Goal: Task Accomplishment & Management: Manage account settings

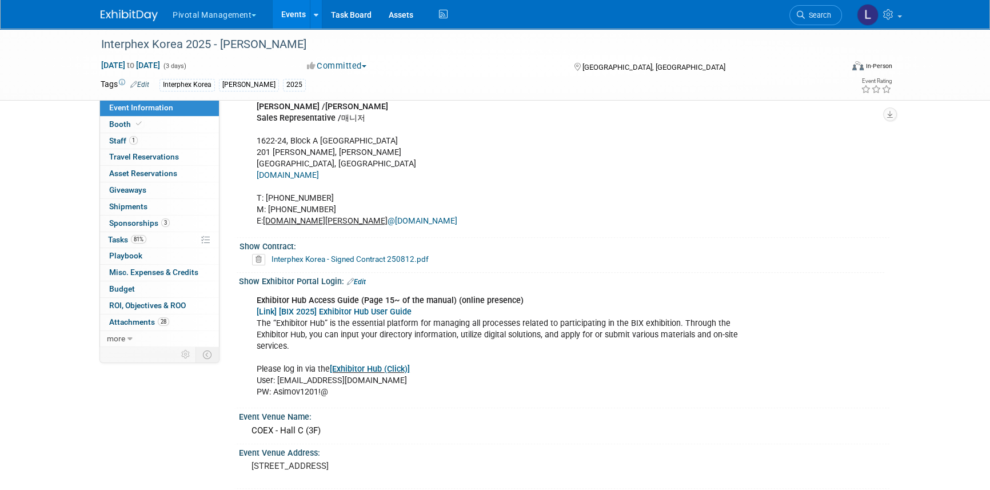
click at [893, 21] on link at bounding box center [878, 14] width 56 height 29
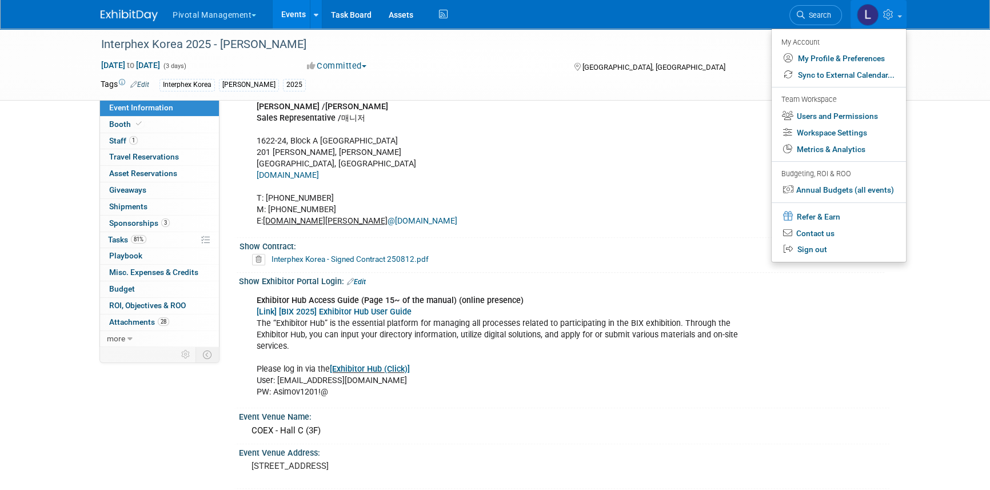
click at [940, 142] on div "Interphex Korea 2025 - Asimov Oct 15, 2025 to Oct 17, 2025 (3 days) Oct 15, 202…" at bounding box center [495, 437] width 990 height 2028
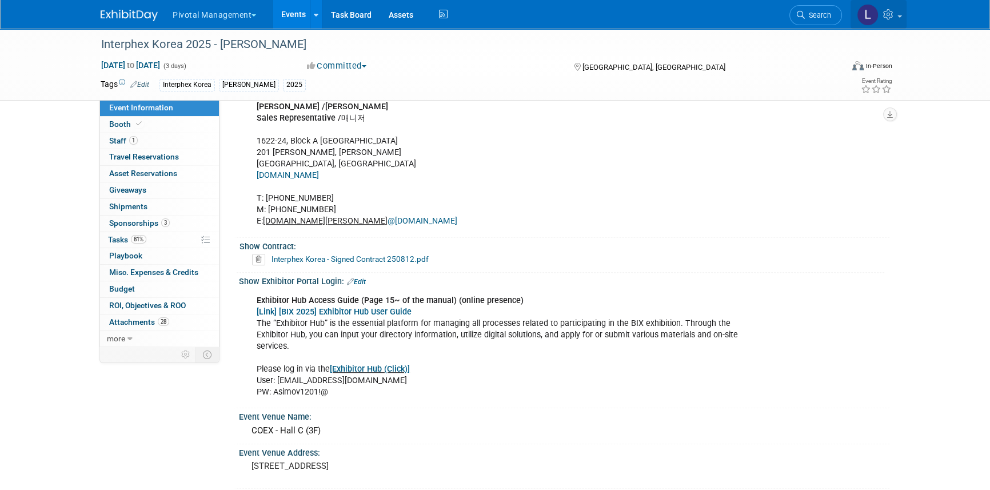
click at [896, 10] on icon at bounding box center [889, 14] width 13 height 10
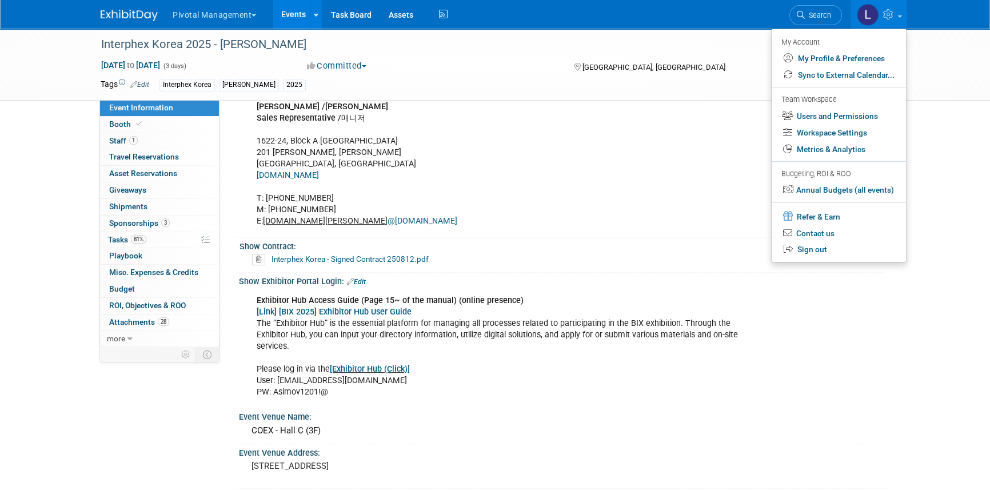
click at [305, 21] on link "Events" at bounding box center [294, 14] width 42 height 29
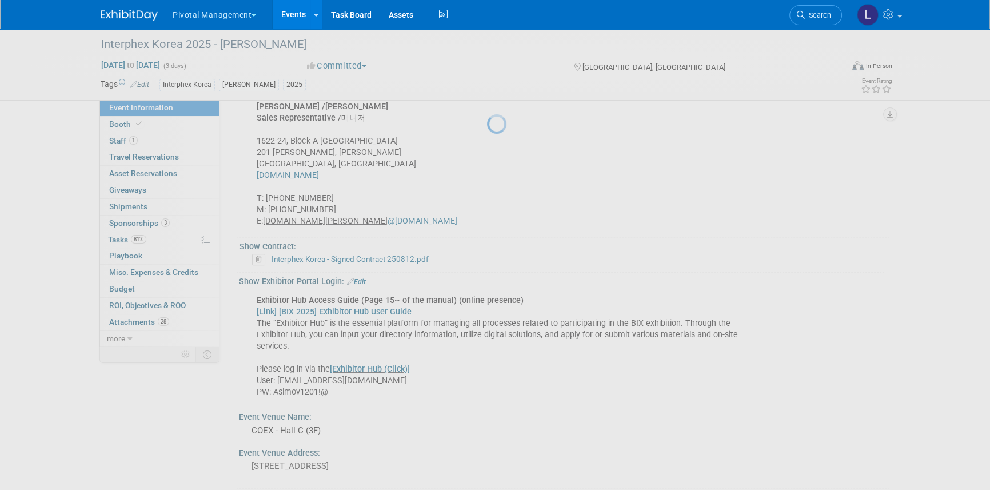
click at [302, 12] on link "Events" at bounding box center [294, 14] width 42 height 29
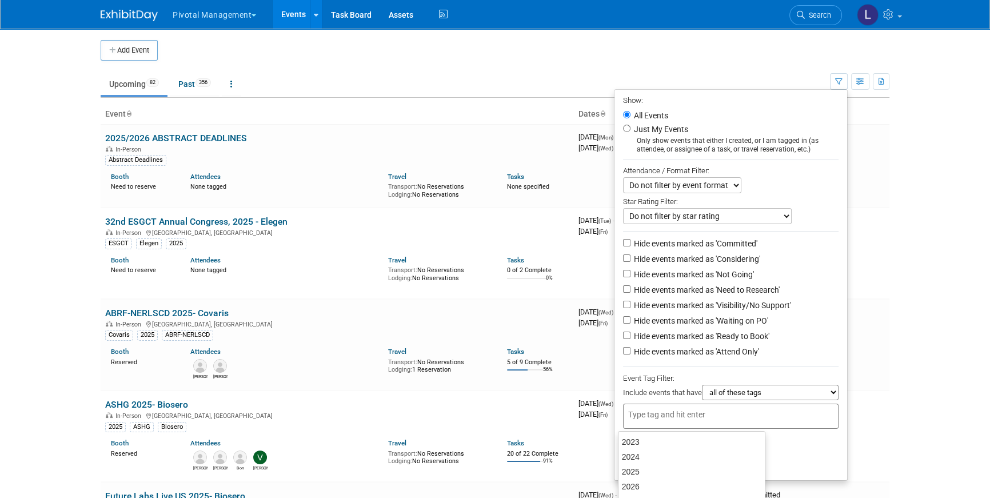
click at [649, 413] on input "text" at bounding box center [673, 414] width 91 height 11
type input "asimov"
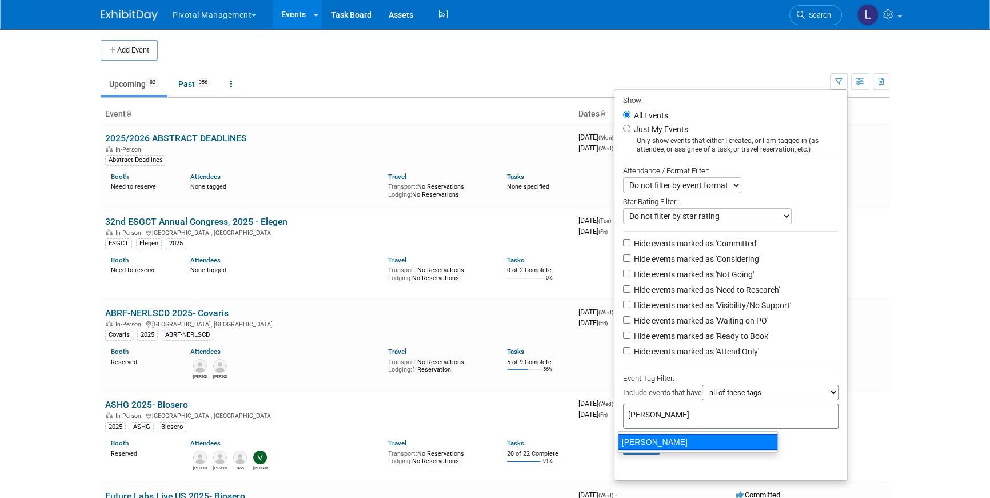
click at [651, 438] on div "[PERSON_NAME]" at bounding box center [698, 442] width 160 height 16
type input "[PERSON_NAME]"
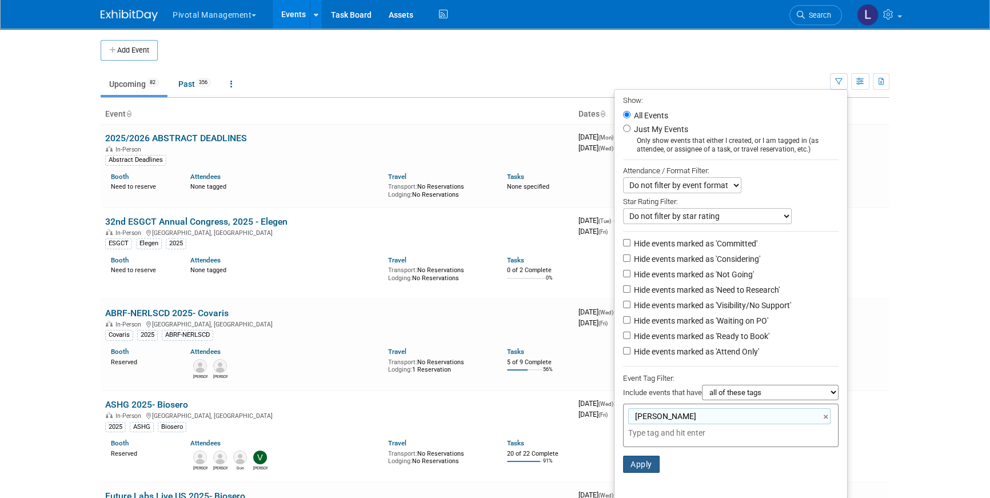
click at [650, 463] on button "Apply" at bounding box center [641, 463] width 37 height 17
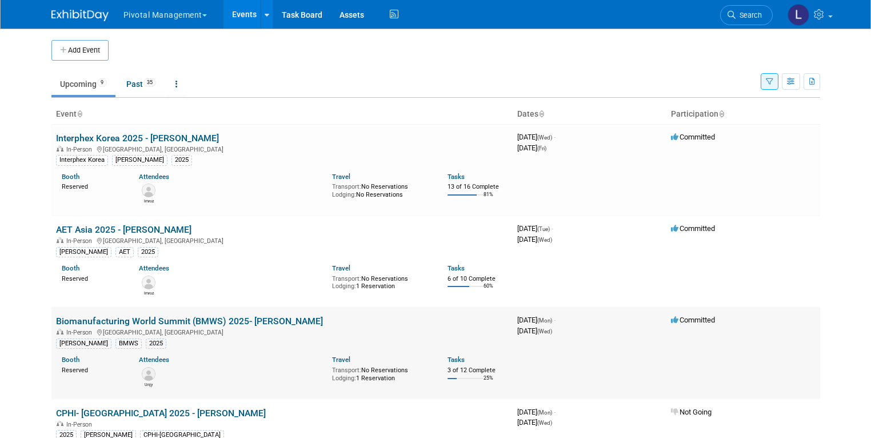
click at [181, 323] on link "Biomanufacturing World Summit (BMWS) 2025- [PERSON_NAME]" at bounding box center [189, 320] width 267 height 11
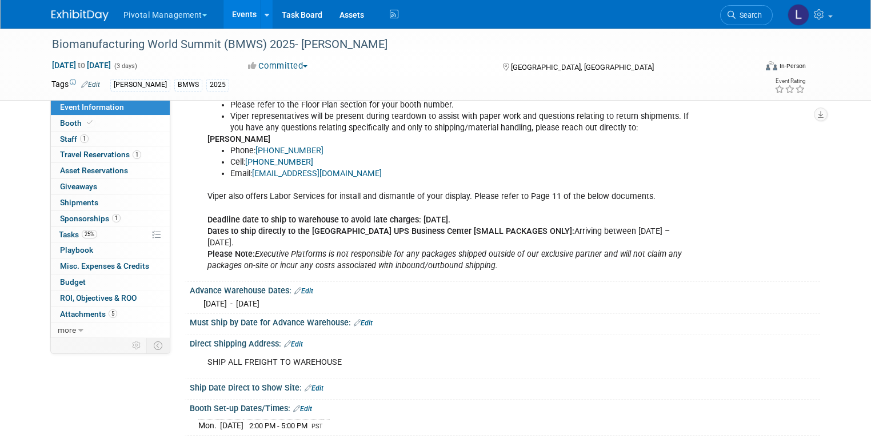
scroll to position [1540, 0]
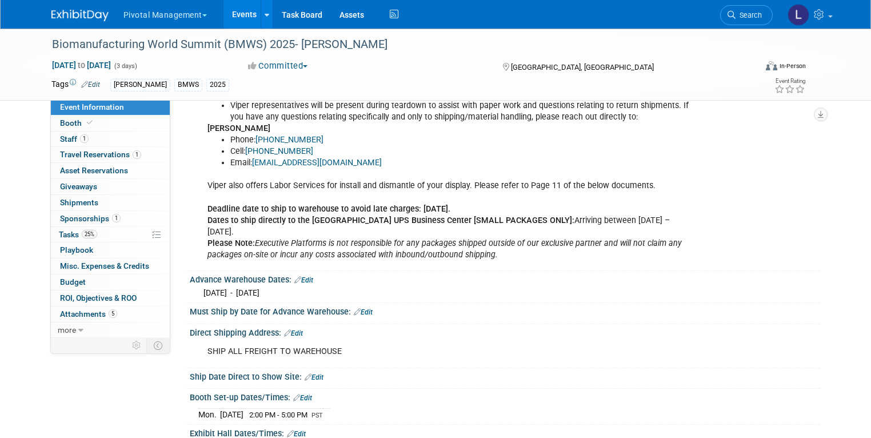
drag, startPoint x: 874, startPoint y: 18, endPoint x: 877, endPoint y: 269, distance: 250.3
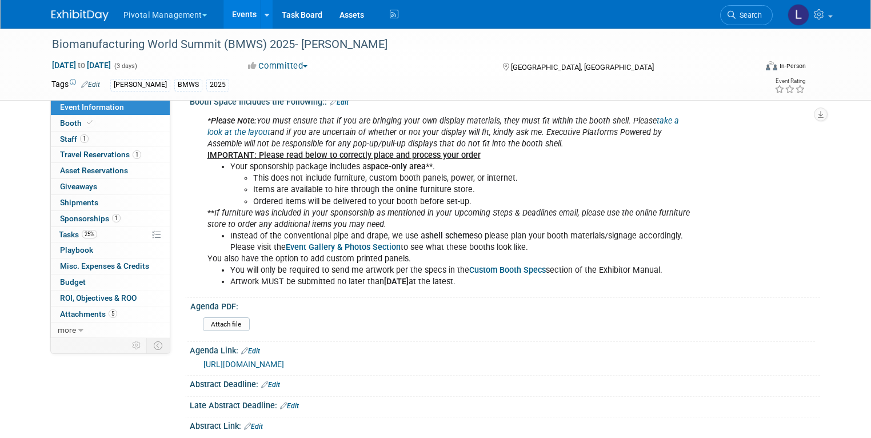
scroll to position [238, 0]
drag, startPoint x: 797, startPoint y: 317, endPoint x: 820, endPoint y: 177, distance: 141.2
click at [797, 318] on div "Attach file" at bounding box center [507, 327] width 608 height 18
click at [110, 104] on span "Event Information" at bounding box center [92, 106] width 64 height 9
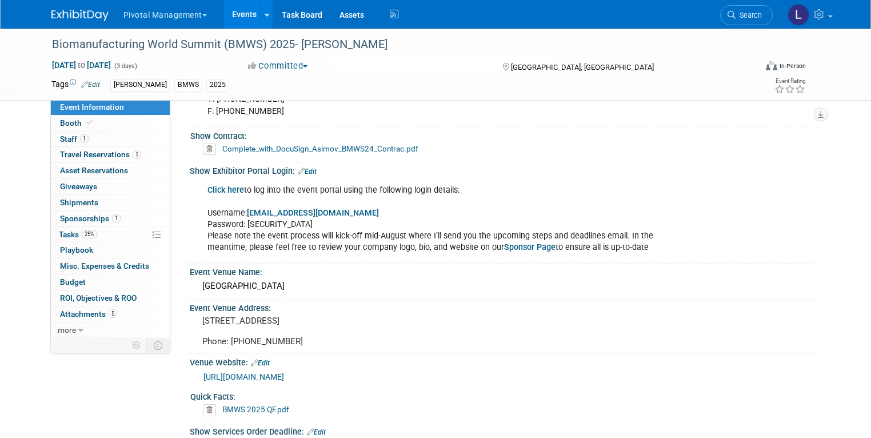
scroll to position [903, 0]
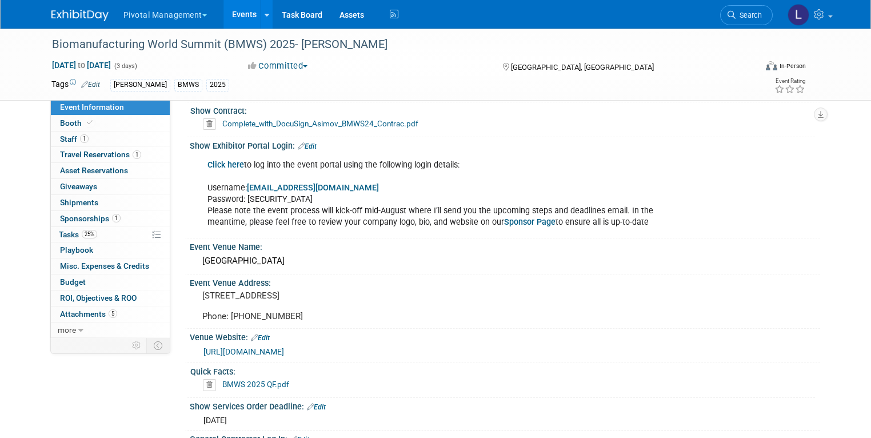
click at [219, 160] on link "Click here" at bounding box center [225, 165] width 37 height 10
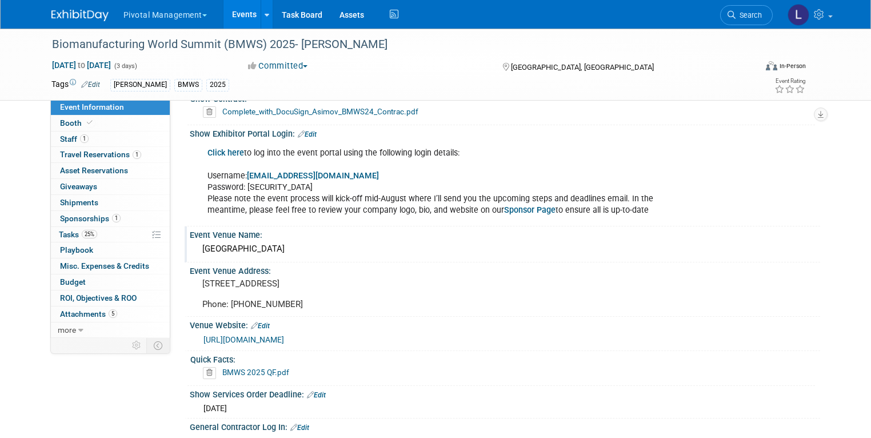
scroll to position [921, 0]
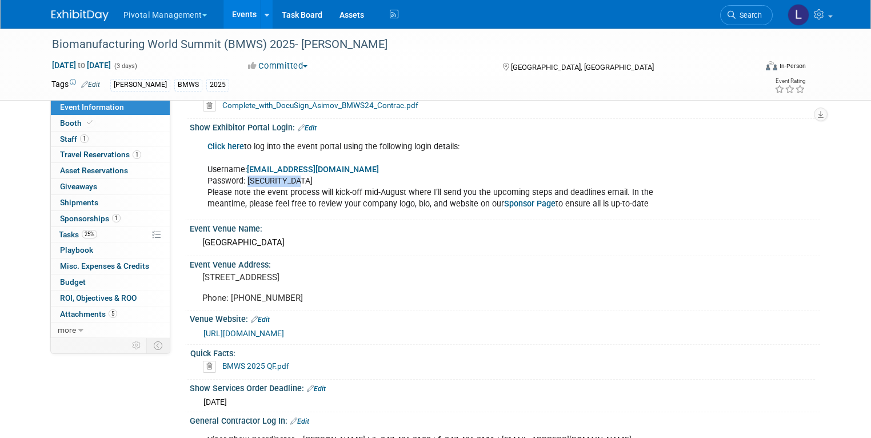
drag, startPoint x: 301, startPoint y: 179, endPoint x: 238, endPoint y: 179, distance: 62.3
click at [238, 179] on div "Click here to log into the event portal using the following login details: User…" at bounding box center [448, 175] width 498 height 80
copy div "?U5vp2V@Gqd?"
click at [736, 17] on icon at bounding box center [732, 15] width 8 height 8
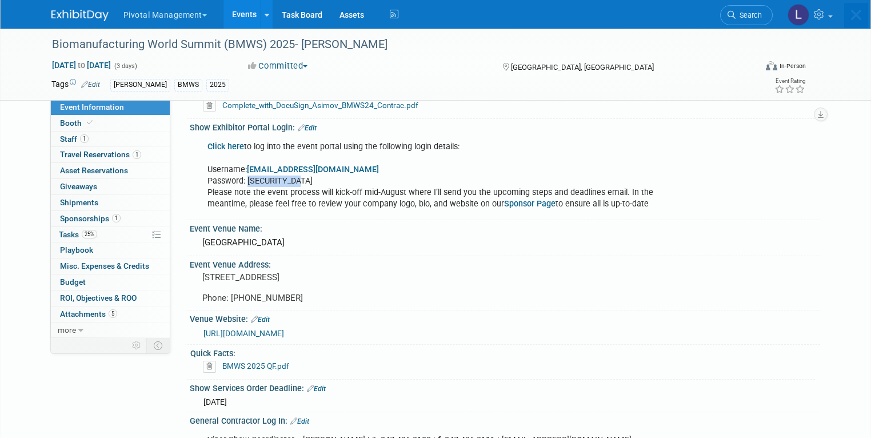
scroll to position [0, 0]
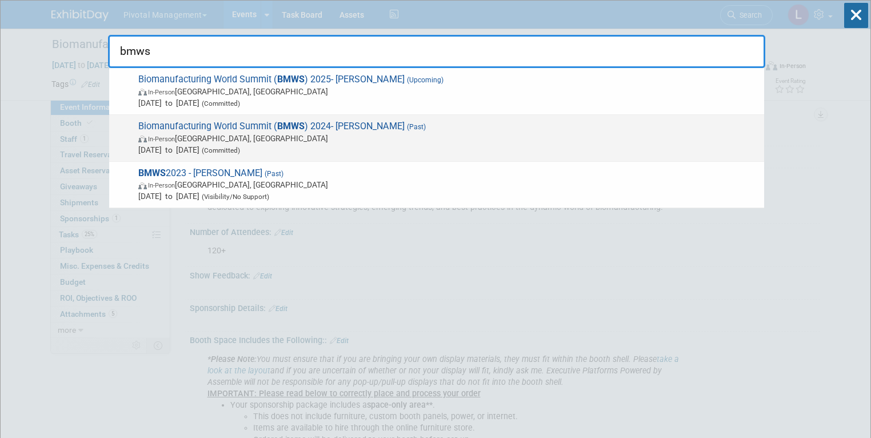
type input "bmws"
click at [353, 144] on span "Nov 19, 2024 to Nov 21, 2024 (Committed)" at bounding box center [448, 149] width 620 height 11
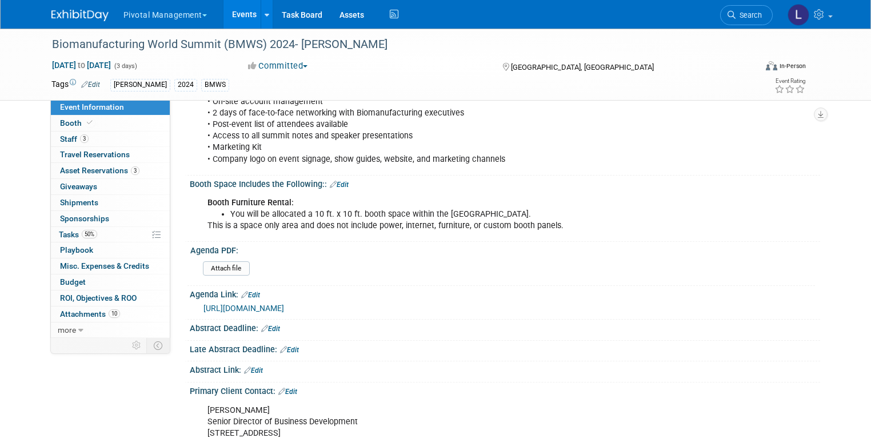
scroll to position [351, 0]
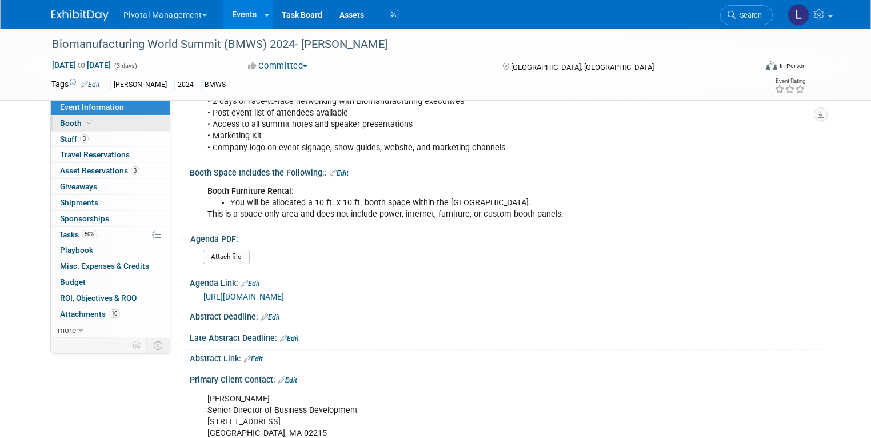
click at [71, 121] on span "Booth" at bounding box center [77, 122] width 35 height 9
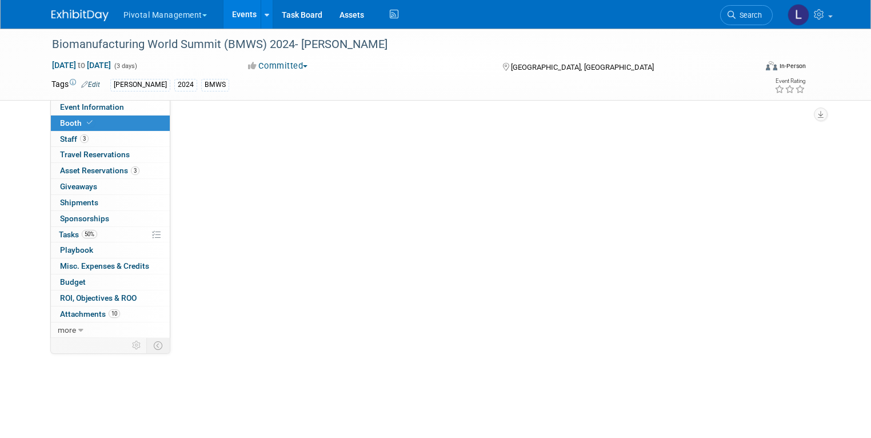
scroll to position [0, 0]
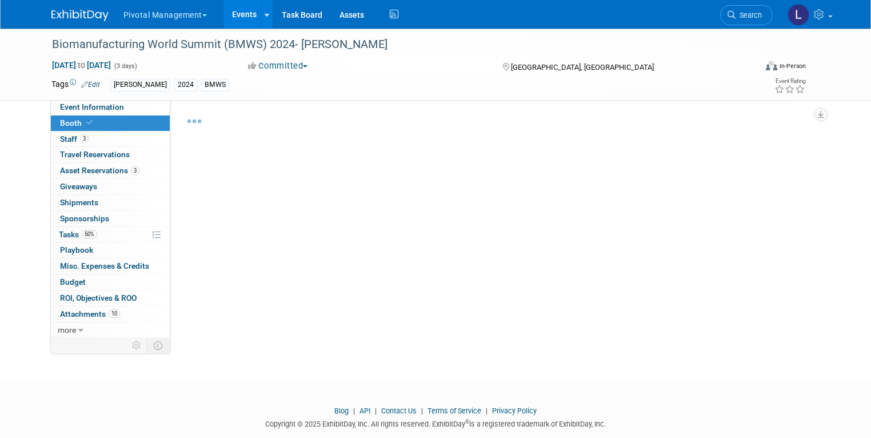
select select "Yes"
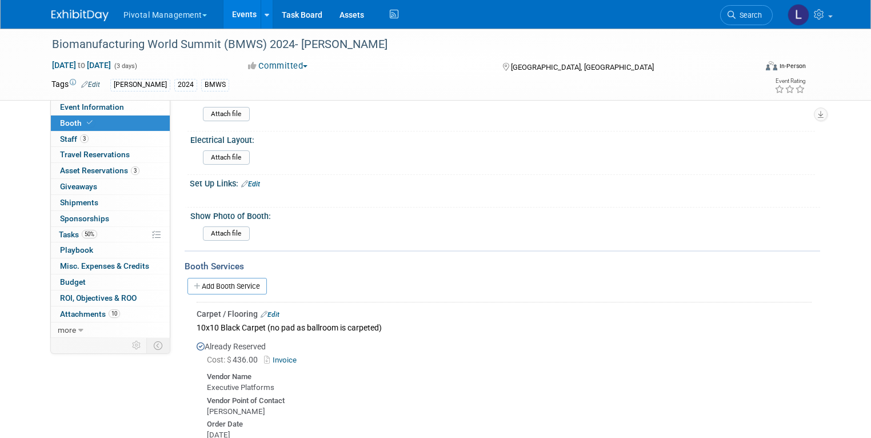
scroll to position [965, 0]
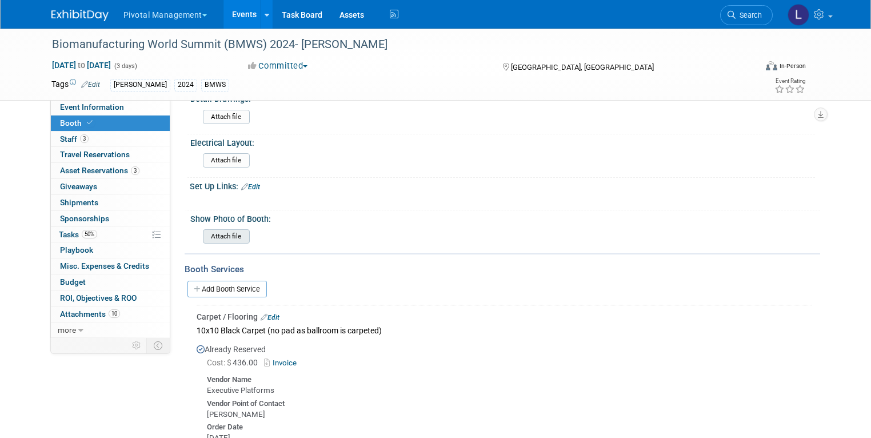
click at [211, 230] on input "file" at bounding box center [171, 236] width 155 height 13
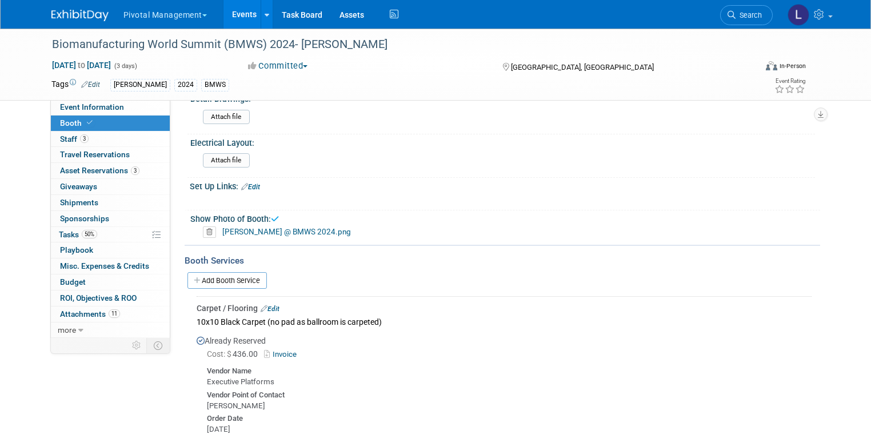
click at [227, 227] on link "Asimov @ BMWS 2024.png" at bounding box center [286, 231] width 129 height 9
click at [762, 19] on span "Search" at bounding box center [749, 15] width 26 height 9
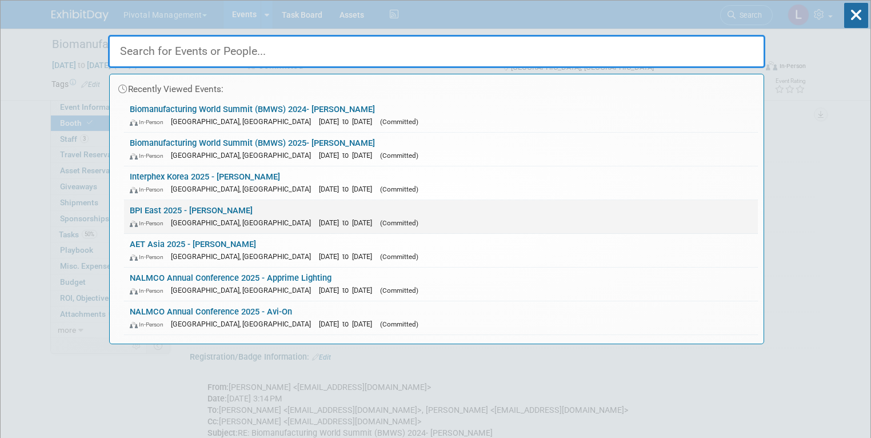
click at [241, 217] on div "In-Person Boston, MA Sep 16, 2025 to Sep 18, 2025 (Committed)" at bounding box center [441, 223] width 622 height 12
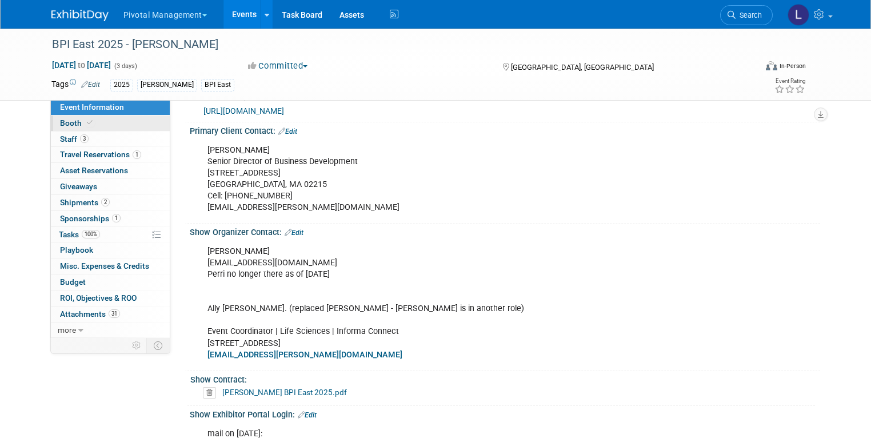
click at [87, 124] on icon at bounding box center [90, 122] width 6 height 6
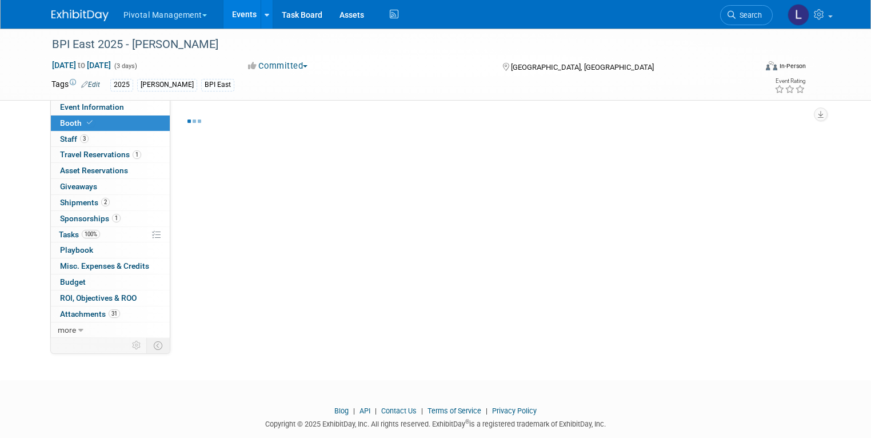
select select "Yes"
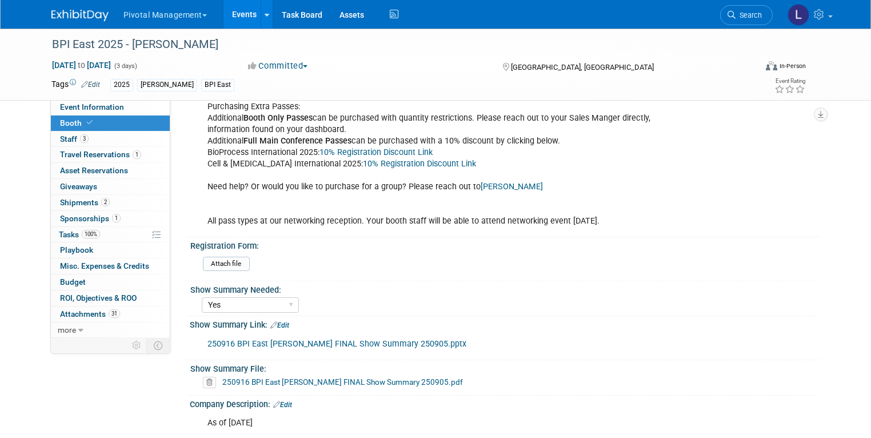
scroll to position [479, 0]
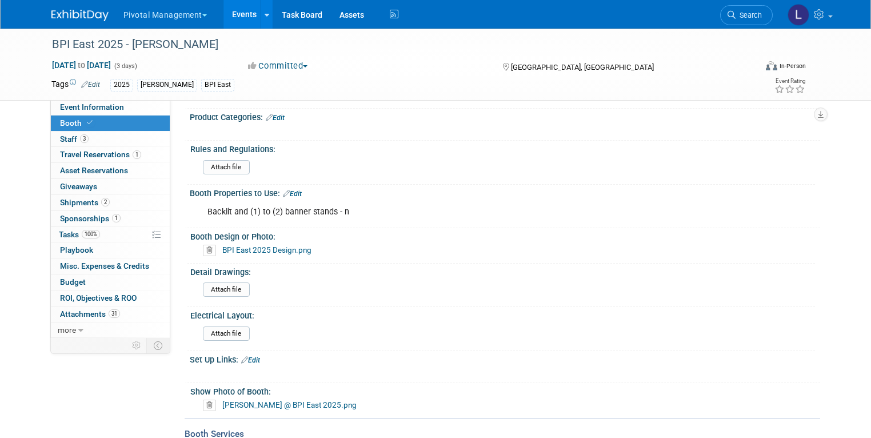
drag, startPoint x: 877, startPoint y: 14, endPoint x: 860, endPoint y: 118, distance: 104.9
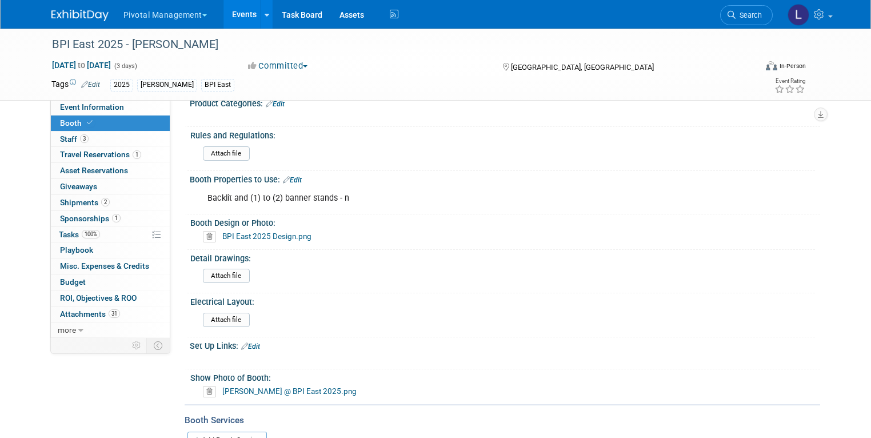
click at [282, 386] on link "Asimov @ BPI East 2025.png" at bounding box center [289, 390] width 134 height 9
click at [762, 17] on span "Search" at bounding box center [749, 15] width 26 height 9
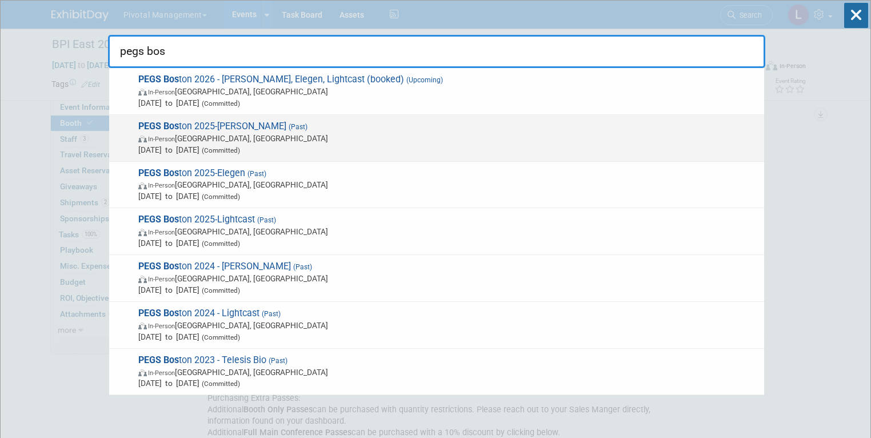
type input "pegs bos"
click at [202, 146] on span "May 12, 2025 to May 15, 2025 (Committed)" at bounding box center [448, 149] width 620 height 11
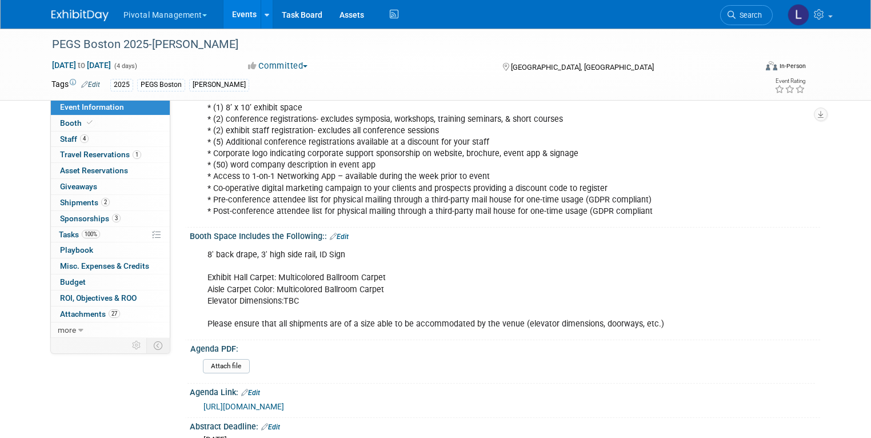
drag, startPoint x: 876, startPoint y: 43, endPoint x: 626, endPoint y: 61, distance: 251.0
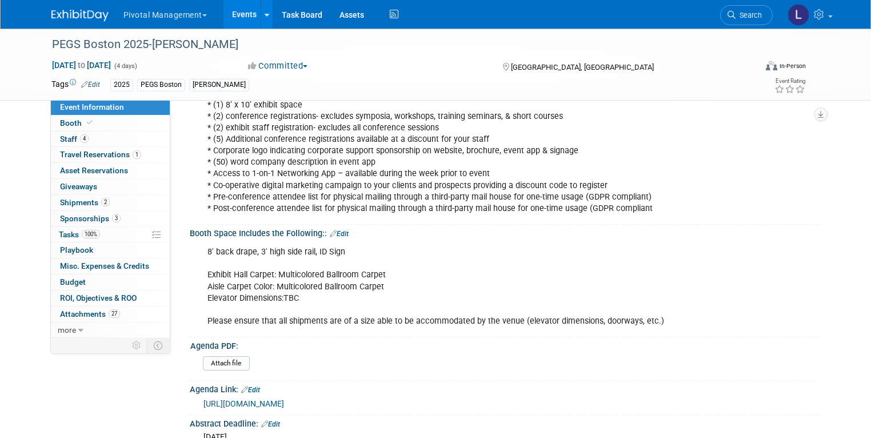
click at [103, 110] on span "Event Information" at bounding box center [92, 106] width 64 height 9
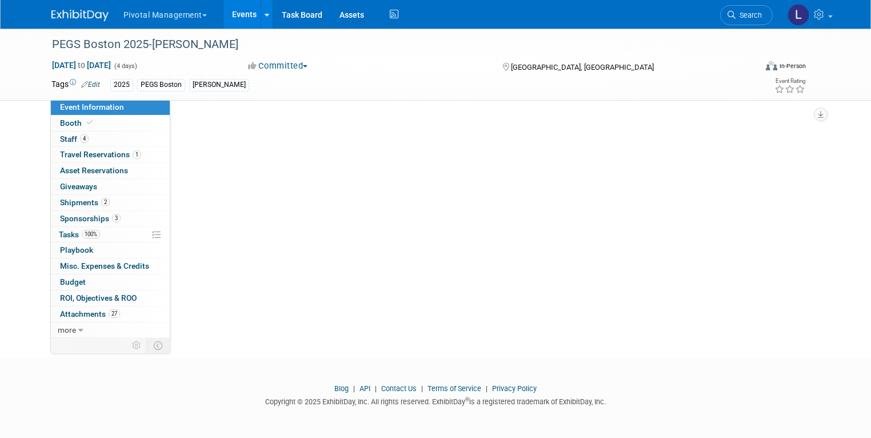
scroll to position [0, 0]
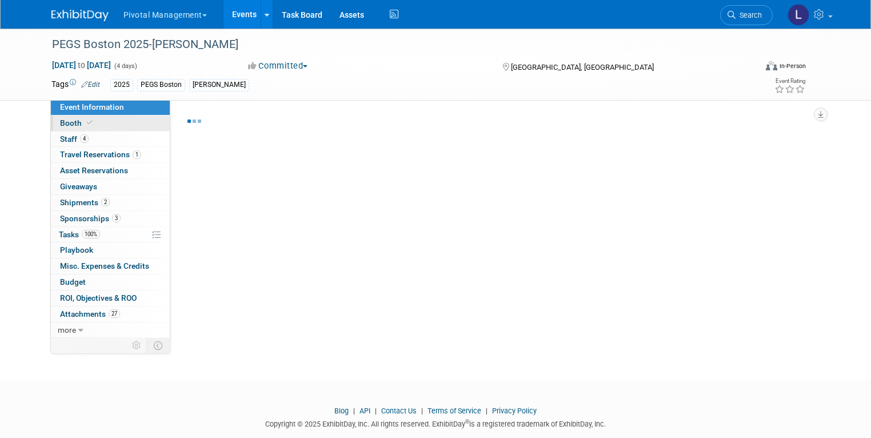
click at [101, 119] on link "Booth" at bounding box center [110, 122] width 119 height 15
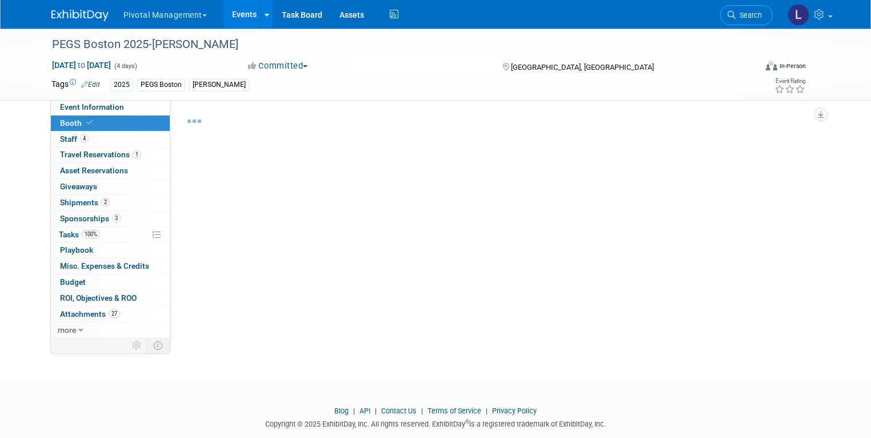
select select "Yes"
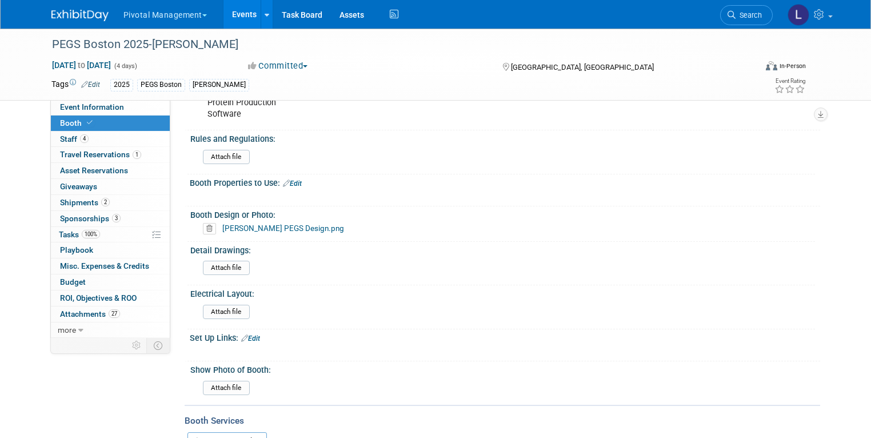
scroll to position [630, 0]
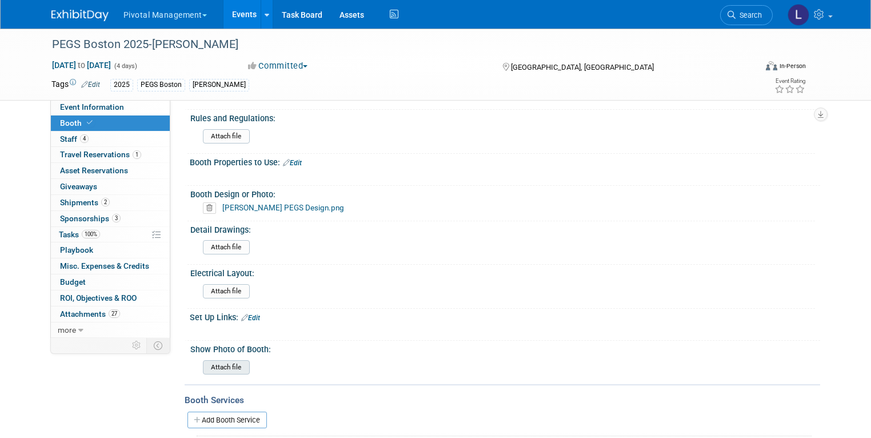
click at [216, 361] on input "file" at bounding box center [171, 367] width 155 height 13
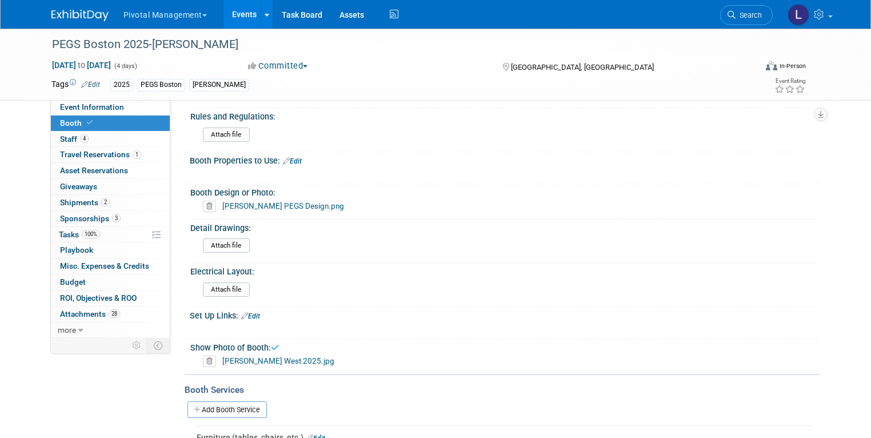
click at [287, 356] on link "Asimov@BPI West 2025.jpg" at bounding box center [278, 360] width 112 height 9
click at [203, 355] on icon at bounding box center [209, 360] width 13 height 11
click at [195, 391] on link "Yes" at bounding box center [198, 387] width 33 height 18
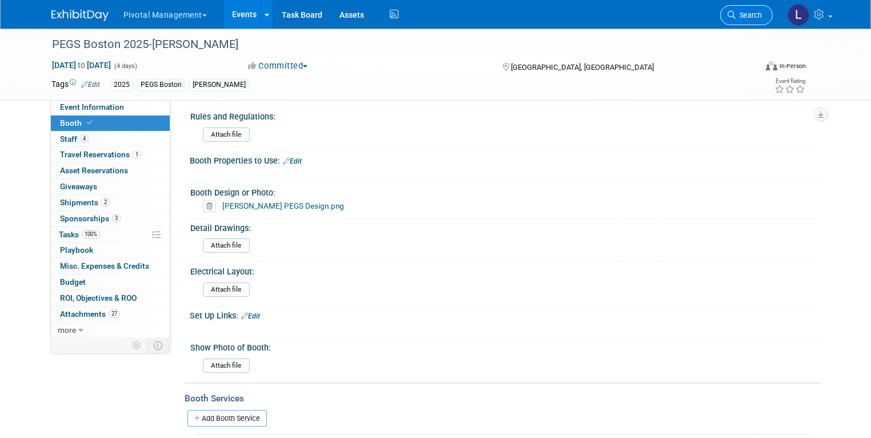
click at [762, 13] on span "Search" at bounding box center [749, 15] width 26 height 9
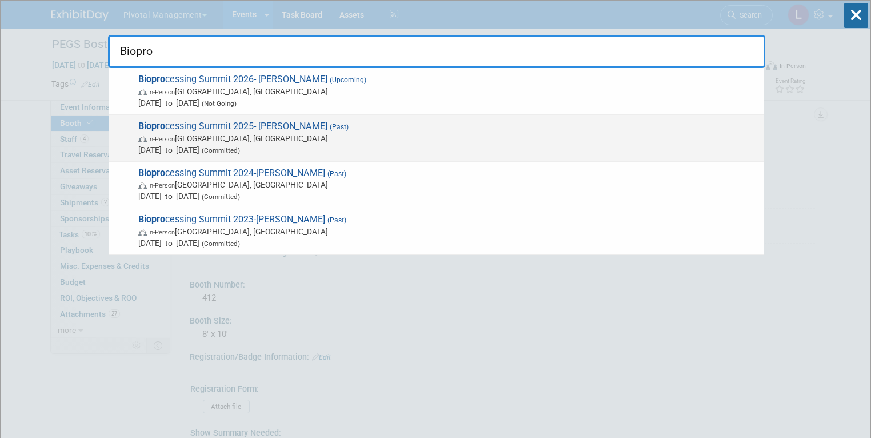
type input "Biopro"
click at [307, 144] on span "Aug 18, 2025 to Aug 21, 2025 (Committed)" at bounding box center [448, 149] width 620 height 11
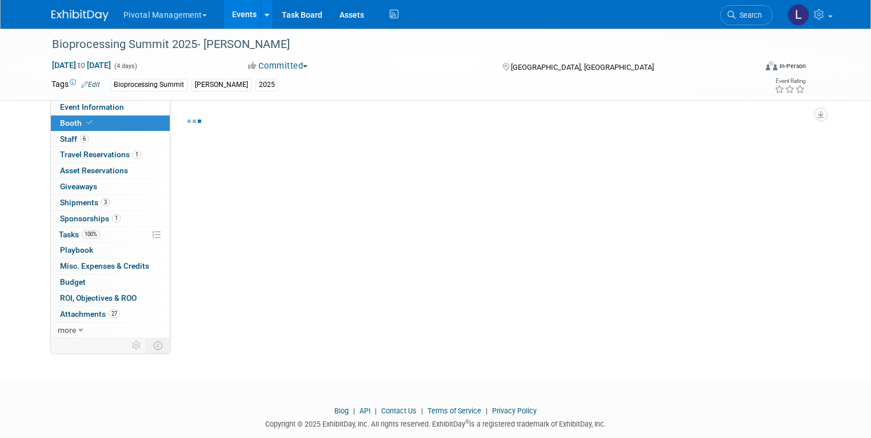
select select "Yes"
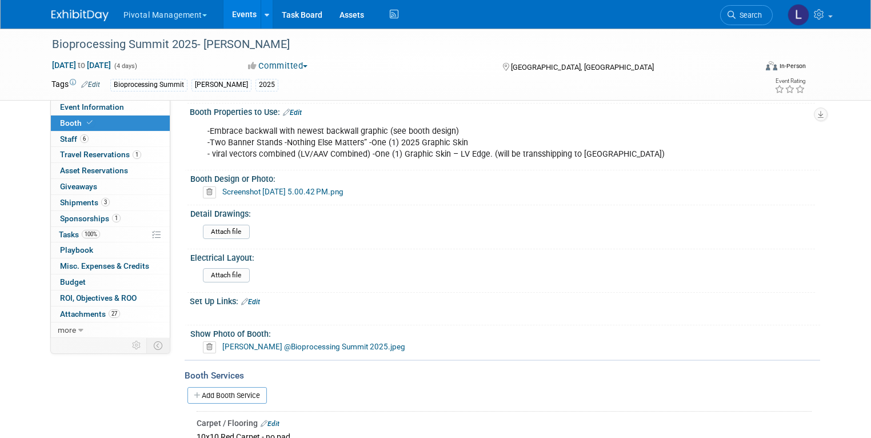
scroll to position [753, 0]
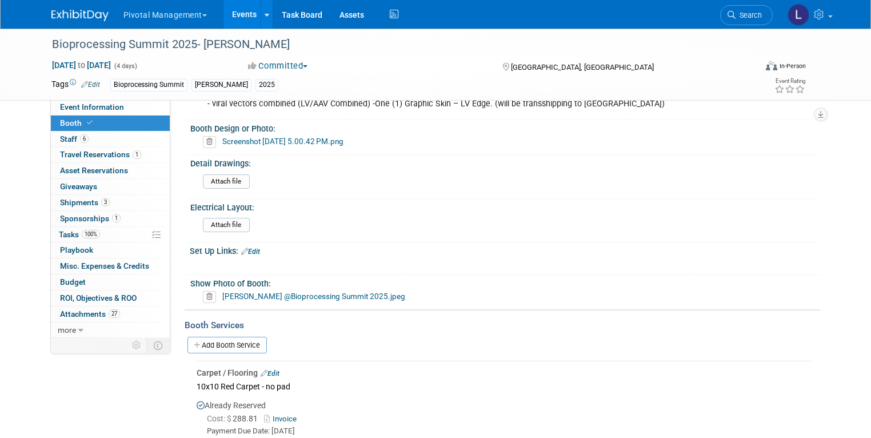
drag, startPoint x: 873, startPoint y: 29, endPoint x: 877, endPoint y: 98, distance: 68.7
click at [273, 291] on link "[PERSON_NAME] @Bioprocessing Summit 2025.jpeg" at bounding box center [313, 295] width 183 height 9
